Goal: Transaction & Acquisition: Purchase product/service

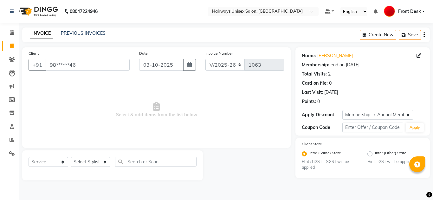
select select "786"
select select "service"
select select "1: Object"
click at [12, 45] on icon at bounding box center [11, 46] width 3 height 5
select select "786"
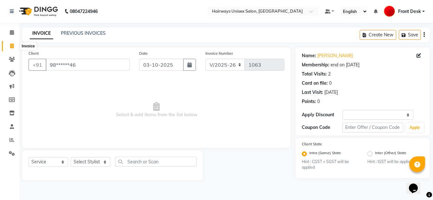
select select "service"
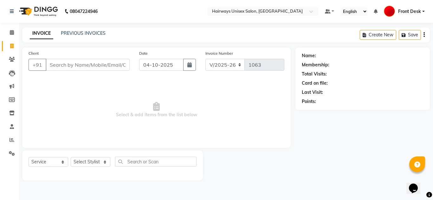
click at [100, 65] on input "Client" at bounding box center [88, 65] width 84 height 12
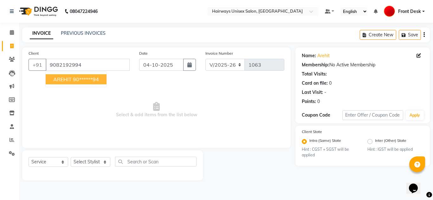
click at [91, 83] on button "AREHIT 90******94" at bounding box center [76, 79] width 61 height 10
type input "90******94"
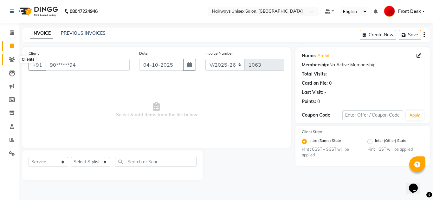
click at [15, 60] on span at bounding box center [11, 59] width 11 height 7
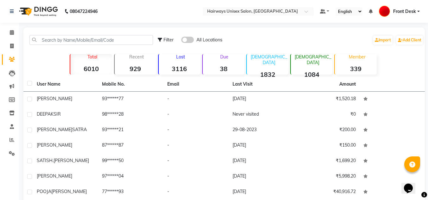
click at [193, 40] on span at bounding box center [187, 40] width 13 height 6
click at [181, 41] on input "checkbox" at bounding box center [181, 41] width 0 height 0
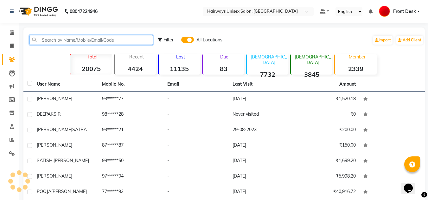
click at [140, 40] on input "text" at bounding box center [91, 40] width 124 height 10
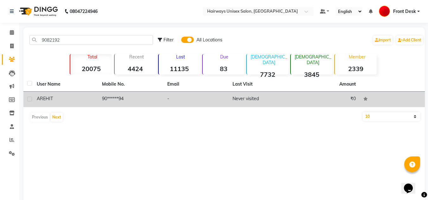
click at [112, 98] on td "90******94" at bounding box center [130, 100] width 65 height 16
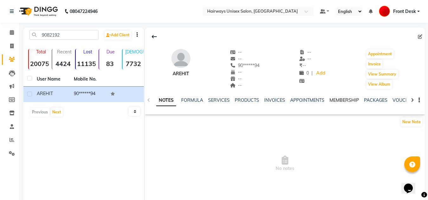
click at [333, 101] on link "MEMBERSHIP" at bounding box center [343, 101] width 29 height 6
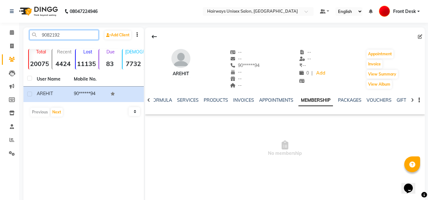
click at [78, 35] on input "9082192" at bounding box center [63, 35] width 69 height 10
type input "9"
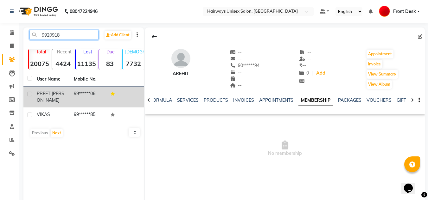
type input "9920918"
click at [72, 102] on td "99******06" at bounding box center [88, 97] width 37 height 21
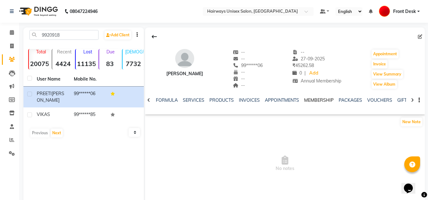
click at [319, 102] on link "MEMBERSHIP" at bounding box center [318, 101] width 29 height 6
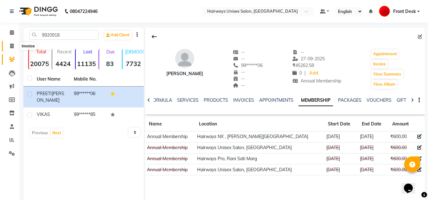
click at [15, 47] on span at bounding box center [11, 46] width 11 height 7
select select "service"
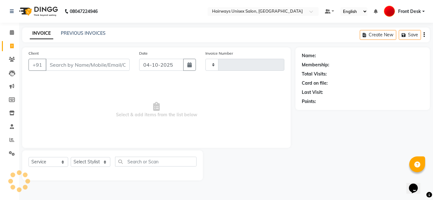
type input "1063"
select select "786"
click at [11, 58] on icon at bounding box center [12, 59] width 6 height 5
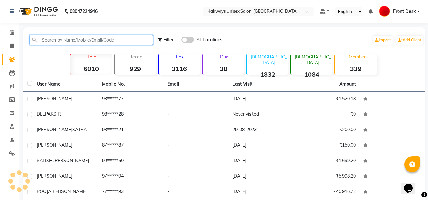
click at [85, 40] on input "text" at bounding box center [91, 40] width 124 height 10
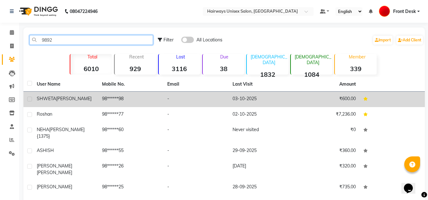
type input "9892"
click at [86, 104] on td "SHWETA DHANUKA" at bounding box center [65, 100] width 65 height 16
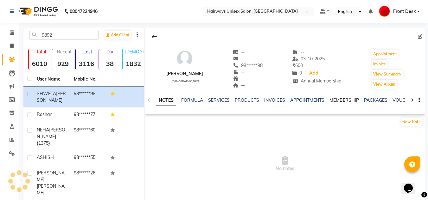
click at [337, 98] on link "MEMBERSHIP" at bounding box center [343, 101] width 29 height 6
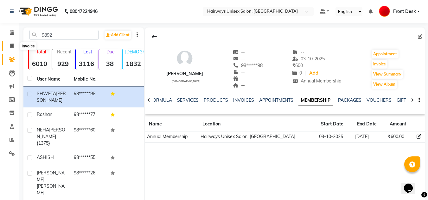
drag, startPoint x: 11, startPoint y: 45, endPoint x: 15, endPoint y: 45, distance: 4.1
click at [11, 45] on icon at bounding box center [11, 46] width 3 height 5
select select "service"
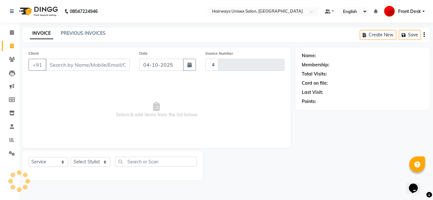
type input "1063"
select select "786"
click at [85, 64] on input "Client" at bounding box center [88, 65] width 84 height 12
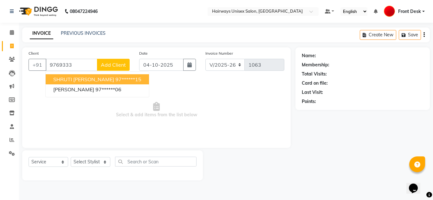
click at [115, 80] on ngb-highlight "97******15" at bounding box center [128, 79] width 26 height 6
type input "97******15"
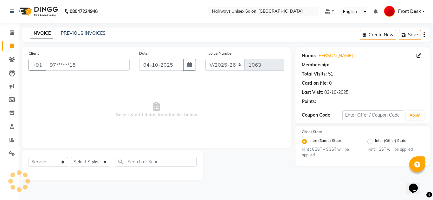
select select "1: Object"
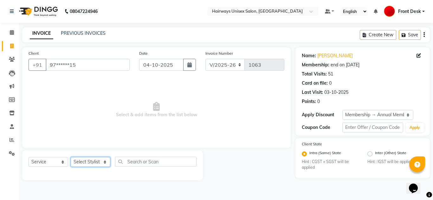
click at [88, 163] on select "Select Stylist ALI MALIK ALIM SHEIKH bablu Front Desk GULFAM Kamal Salmani POOJ…" at bounding box center [91, 162] width 40 height 10
select select "54499"
click at [71, 157] on select "Select Stylist ALI MALIK ALIM SHEIKH bablu Front Desk GULFAM Kamal Salmani POOJ…" at bounding box center [91, 162] width 40 height 10
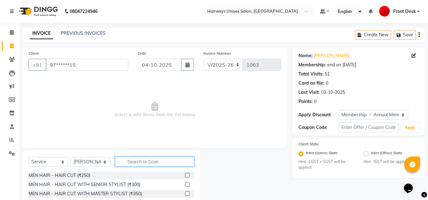
click at [158, 162] on input "text" at bounding box center [154, 162] width 79 height 10
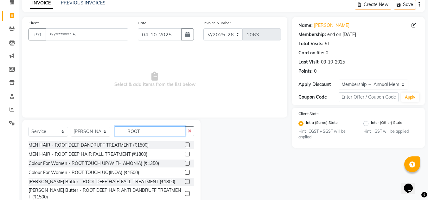
scroll to position [45, 0]
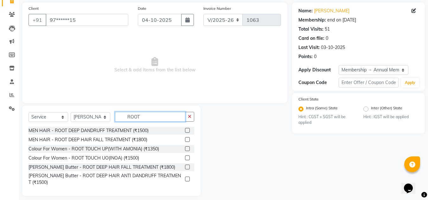
type input "ROOT"
click at [187, 150] on label at bounding box center [187, 149] width 5 height 5
click at [187, 150] on input "checkbox" at bounding box center [187, 149] width 4 height 4
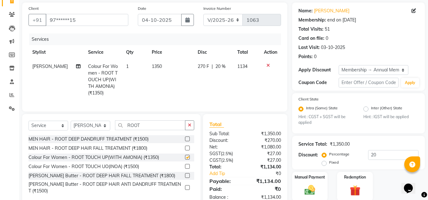
checkbox input "false"
click at [127, 67] on td "1" at bounding box center [134, 80] width 25 height 41
select select "54499"
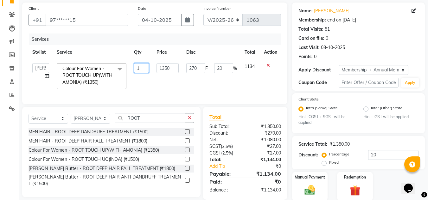
click at [143, 68] on input "1" at bounding box center [141, 68] width 15 height 10
type input "2"
click at [191, 122] on div "Select Service Product Membership Package Voucher Prepaid Gift Card Select Styl…" at bounding box center [111, 152] width 178 height 91
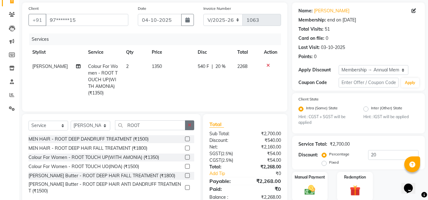
click at [188, 128] on icon "button" at bounding box center [189, 125] width 3 height 4
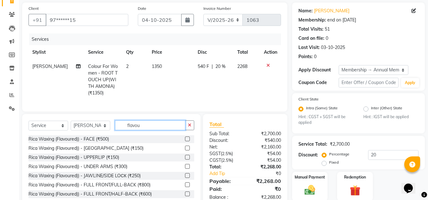
type input "flavou"
click at [185, 169] on label at bounding box center [187, 166] width 5 height 5
click at [185, 169] on input "checkbox" at bounding box center [187, 167] width 4 height 4
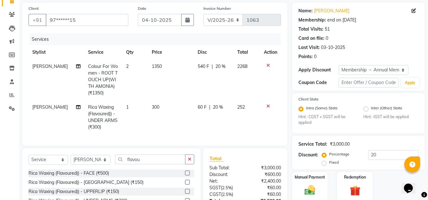
checkbox input "false"
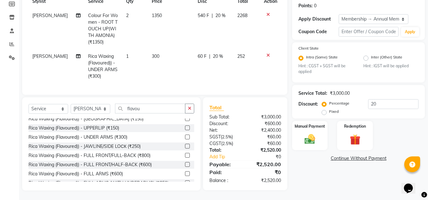
scroll to position [25, 0]
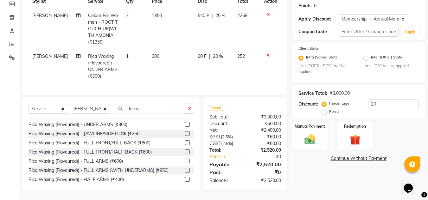
click at [185, 163] on label at bounding box center [187, 161] width 5 height 5
click at [185, 163] on input "checkbox" at bounding box center [187, 162] width 4 height 4
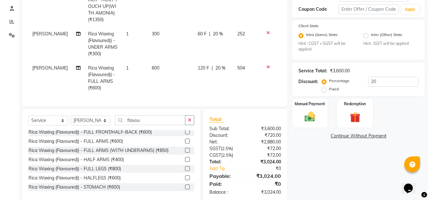
scroll to position [132, 0]
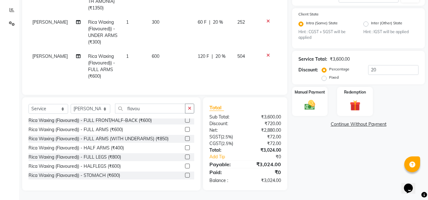
click at [189, 180] on div at bounding box center [189, 176] width 9 height 8
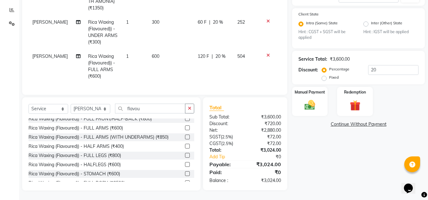
scroll to position [55, 0]
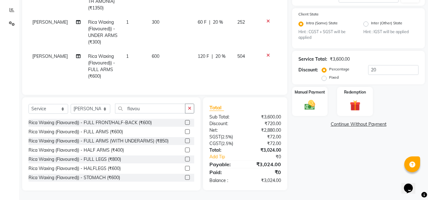
click at [185, 134] on label at bounding box center [187, 132] width 5 height 5
click at [185, 134] on input "checkbox" at bounding box center [187, 132] width 4 height 4
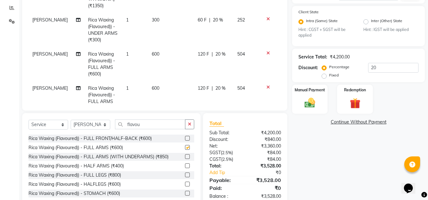
checkbox input "false"
click at [191, 123] on icon "button" at bounding box center [189, 124] width 3 height 4
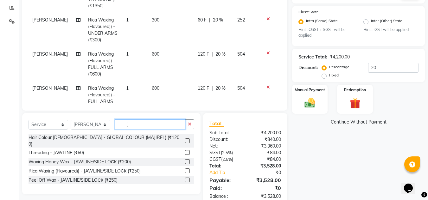
scroll to position [0, 0]
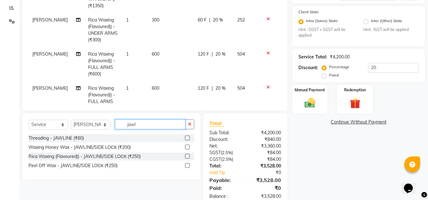
type input "jawl"
click at [187, 157] on label at bounding box center [187, 156] width 5 height 5
click at [187, 157] on input "checkbox" at bounding box center [187, 157] width 4 height 4
click at [188, 156] on label at bounding box center [187, 156] width 5 height 5
click at [188, 156] on input "checkbox" at bounding box center [187, 157] width 4 height 4
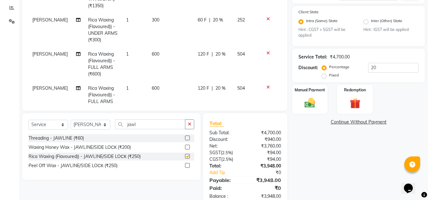
checkbox input "false"
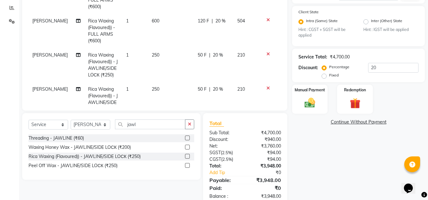
scroll to position [89, 0]
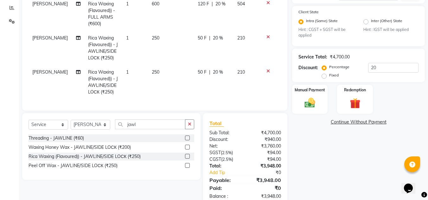
click at [266, 69] on icon at bounding box center [267, 71] width 3 height 4
click at [190, 127] on button "button" at bounding box center [189, 125] width 9 height 10
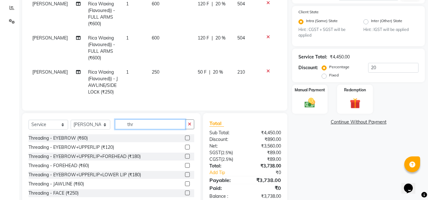
type input "thr"
click at [185, 148] on label at bounding box center [187, 147] width 5 height 5
click at [185, 148] on input "checkbox" at bounding box center [187, 148] width 4 height 4
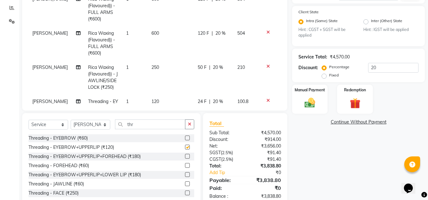
scroll to position [83, 0]
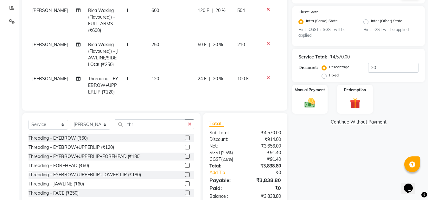
checkbox input "false"
click at [307, 102] on img at bounding box center [310, 103] width 18 height 13
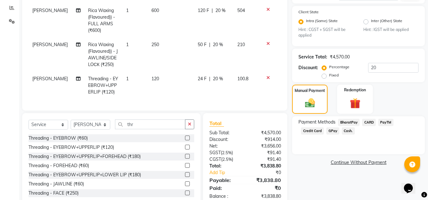
click at [326, 133] on span "GPay" at bounding box center [332, 131] width 13 height 7
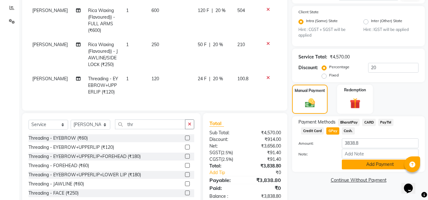
click at [356, 164] on button "Add Payment" at bounding box center [380, 165] width 77 height 10
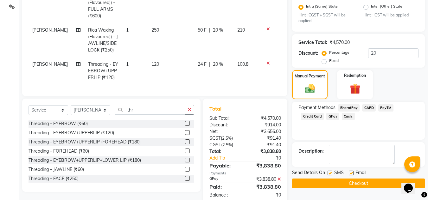
scroll to position [161, 0]
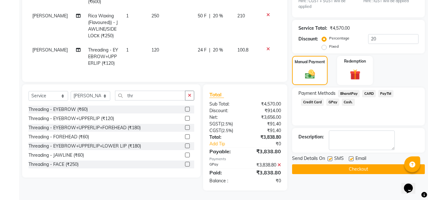
click at [346, 170] on button "Checkout" at bounding box center [358, 170] width 133 height 10
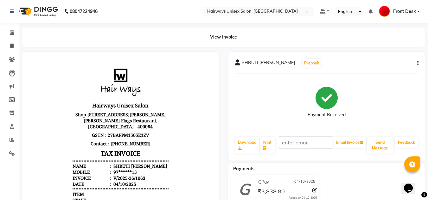
click at [279, 117] on div "Payment Received" at bounding box center [327, 103] width 184 height 48
click at [13, 43] on span at bounding box center [11, 46] width 11 height 7
select select "service"
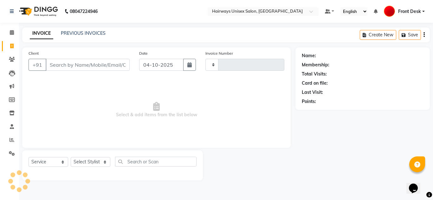
type input "8"
type input "1064"
select select "786"
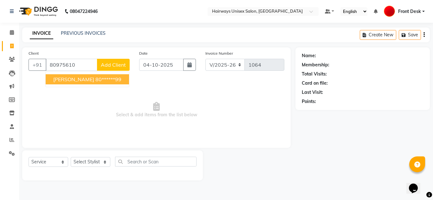
click at [106, 83] on button "SAHIL GANDHI 80******99" at bounding box center [87, 79] width 83 height 10
type input "80******99"
select select "1: Object"
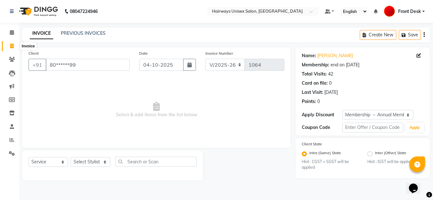
click at [13, 48] on icon at bounding box center [11, 46] width 3 height 5
select select "service"
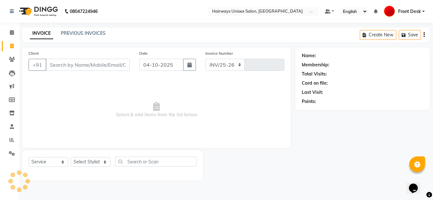
select select "786"
type input "1064"
click at [121, 63] on input "Client" at bounding box center [88, 65] width 84 height 12
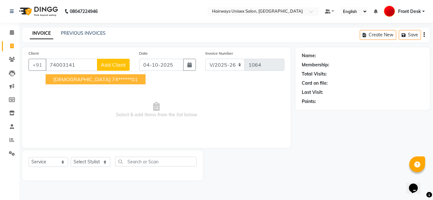
click at [64, 79] on span "VAIBHAV" at bounding box center [81, 79] width 57 height 6
type input "74******01"
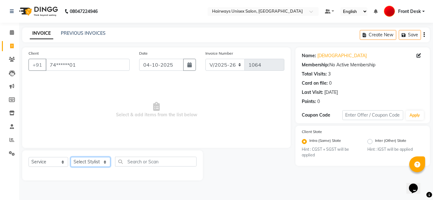
click at [83, 166] on select "Select Stylist ALI MALIK ALIM SHEIKH bablu Front Desk GULFAM Kamal Salmani POOJ…" at bounding box center [91, 162] width 40 height 10
select select "13394"
click at [71, 157] on select "Select Stylist ALI MALIK ALIM SHEIKH bablu Front Desk GULFAM Kamal Salmani POOJ…" at bounding box center [91, 162] width 40 height 10
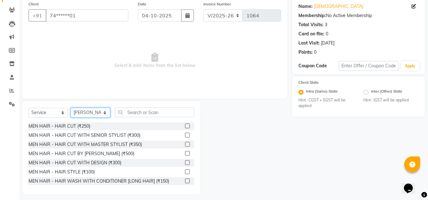
scroll to position [53, 0]
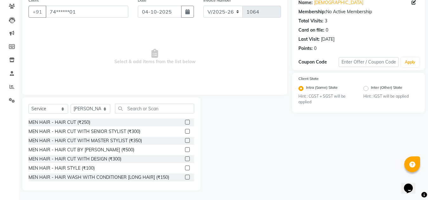
click at [185, 133] on label at bounding box center [187, 131] width 5 height 5
click at [185, 133] on input "checkbox" at bounding box center [187, 132] width 4 height 4
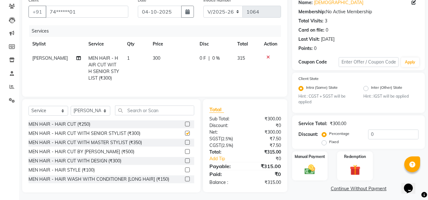
checkbox input "false"
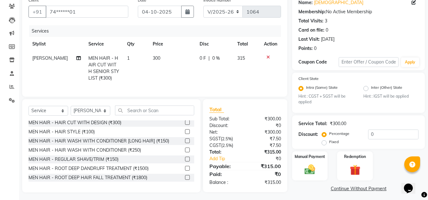
scroll to position [51, 0]
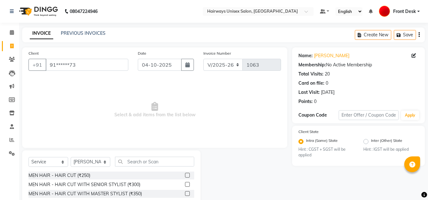
select select "786"
select select "service"
select select "13183"
select select "786"
select select "service"
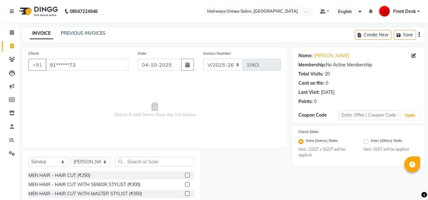
select select "13183"
select select "786"
select select "service"
select select "13183"
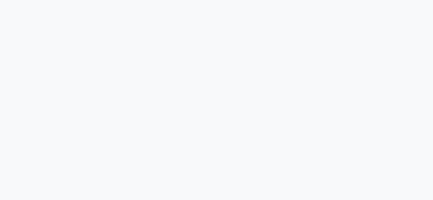
select select "786"
select select "service"
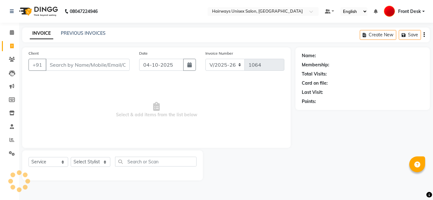
click at [93, 68] on input "Client" at bounding box center [88, 65] width 84 height 12
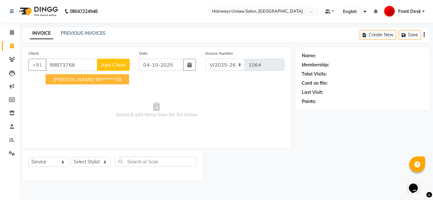
click at [78, 82] on span "[PERSON_NAME]" at bounding box center [73, 79] width 41 height 6
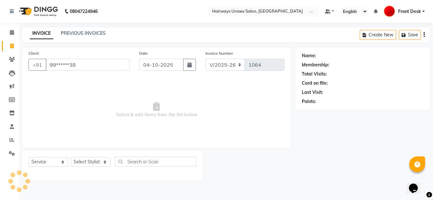
type input "99******38"
select select "1: Object"
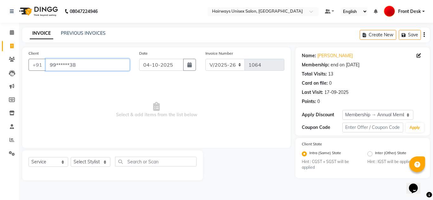
click at [97, 67] on input "99******38" at bounding box center [88, 65] width 84 height 12
